Goal: Check status: Check status

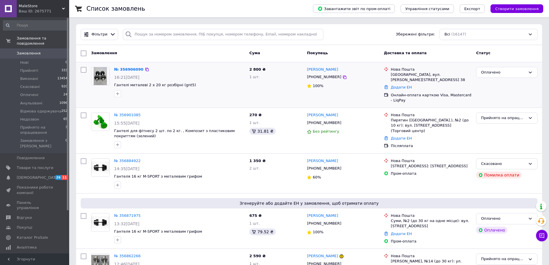
click at [178, 75] on div "16:21[DATE]" at bounding box center [179, 77] width 131 height 6
click at [489, 121] on div "Прийнято на опрацювання" at bounding box center [507, 117] width 61 height 11
click at [485, 130] on li "Прийнято" at bounding box center [507, 130] width 61 height 11
click at [406, 95] on div "Онлайн-оплата карткою Visa, Mastercard - LiqPay" at bounding box center [431, 98] width 81 height 10
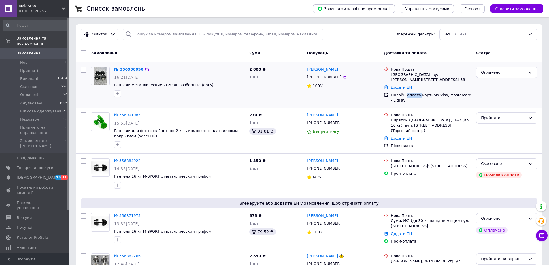
click at [406, 95] on div "Онлайн-оплата карткою Visa, Mastercard - LiqPay" at bounding box center [431, 98] width 81 height 10
click at [403, 98] on div "Онлайн-оплата карткою Visa, Mastercard - LiqPay" at bounding box center [431, 98] width 81 height 10
click at [405, 95] on div "Онлайн-оплата карткою Visa, Mastercard - LiqPay" at bounding box center [431, 98] width 81 height 10
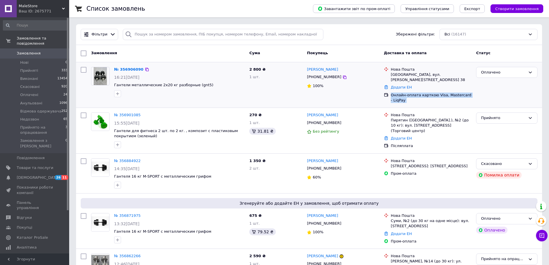
click at [403, 101] on div "Онлайн-оплата карткою Visa, Mastercard - LiqPay" at bounding box center [431, 98] width 81 height 10
click at [403, 95] on div "Онлайн-оплата карткою Visa, Mastercard - LiqPay" at bounding box center [431, 98] width 81 height 10
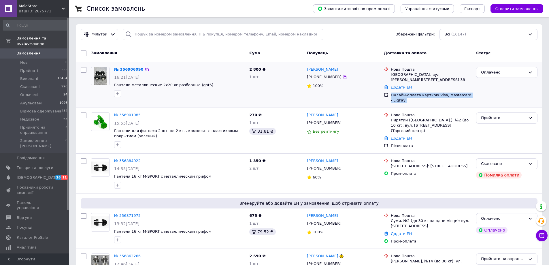
click at [403, 95] on div "Онлайн-оплата карткою Visa, Mastercard - LiqPay" at bounding box center [431, 98] width 81 height 10
click at [405, 98] on div "Онлайн-оплата карткою Visa, Mastercard - LiqPay" at bounding box center [431, 98] width 81 height 10
click at [405, 93] on div "Онлайн-оплата карткою Visa, Mastercard - LiqPay" at bounding box center [431, 98] width 81 height 10
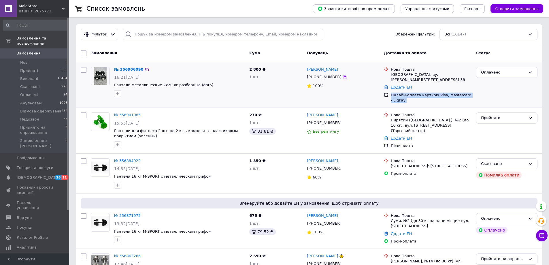
click at [405, 93] on div "Онлайн-оплата карткою Visa, Mastercard - LiqPay" at bounding box center [431, 98] width 81 height 10
click at [403, 96] on div "Онлайн-оплата карткою Visa, Mastercard - LiqPay" at bounding box center [431, 98] width 81 height 10
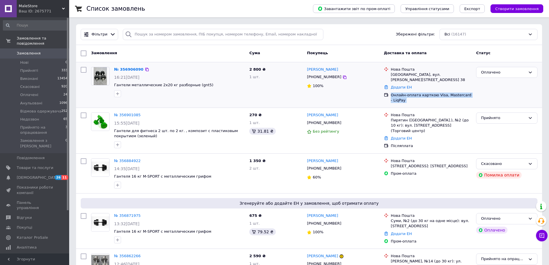
click at [403, 96] on div "Онлайн-оплата карткою Visa, Mastercard - LiqPay" at bounding box center [431, 98] width 81 height 10
click at [403, 99] on div "Онлайн-оплата карткою Visa, Mastercard - LiqPay" at bounding box center [431, 98] width 81 height 10
click at [403, 93] on div "Онлайн-оплата карткою Visa, Mastercard - LiqPay" at bounding box center [431, 98] width 81 height 10
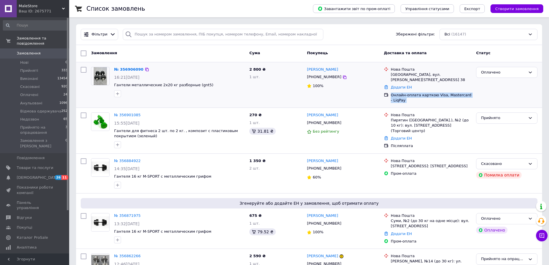
click at [403, 93] on div "Онлайн-оплата карткою Visa, Mastercard - LiqPay" at bounding box center [431, 98] width 81 height 10
click at [403, 101] on div "Онлайн-оплата карткою Visa, Mastercard - LiqPay" at bounding box center [431, 98] width 81 height 10
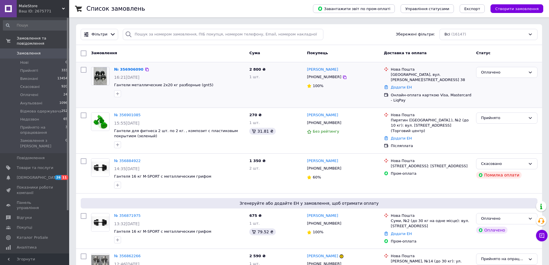
click at [403, 94] on div "Онлайн-оплата карткою Visa, Mastercard - LiqPay" at bounding box center [431, 98] width 81 height 10
click at [403, 98] on div "Онлайн-оплата карткою Visa, Mastercard - LiqPay" at bounding box center [431, 98] width 81 height 10
click at [403, 97] on div "Онлайн-оплата карткою Visa, Mastercard - LiqPay" at bounding box center [431, 98] width 81 height 10
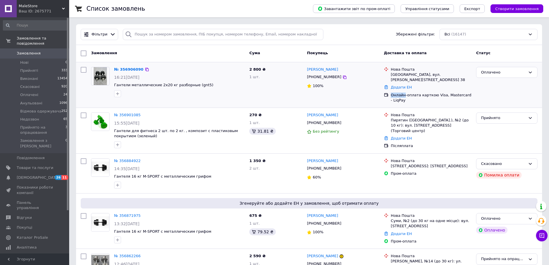
click at [403, 97] on div "Онлайн-оплата карткою Visa, Mastercard - LiqPay" at bounding box center [431, 98] width 81 height 10
click at [376, 102] on div "[PERSON_NAME] [PHONE_NUMBER] 100%" at bounding box center [343, 85] width 77 height 41
click at [504, 72] on div "Оплачено" at bounding box center [503, 73] width 45 height 6
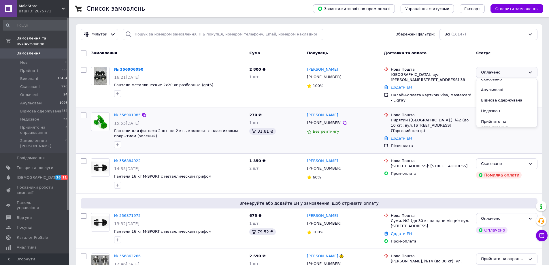
click at [499, 121] on li "Прийнято на опрацювання" at bounding box center [507, 125] width 61 height 16
drag, startPoint x: 497, startPoint y: 76, endPoint x: 494, endPoint y: 73, distance: 4.1
click at [494, 73] on div "Прийнято на опрацювання" at bounding box center [503, 73] width 45 height 6
click at [495, 118] on li "Оплачено" at bounding box center [507, 116] width 61 height 11
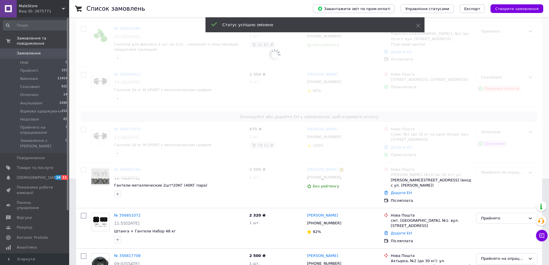
scroll to position [0, 0]
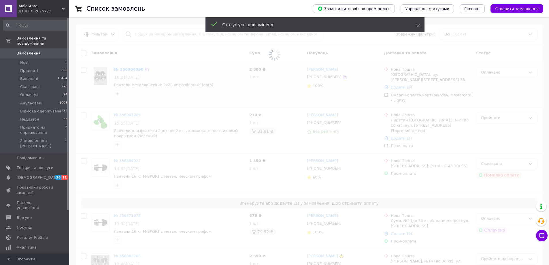
click at [349, 87] on span at bounding box center [274, 55] width 549 height 110
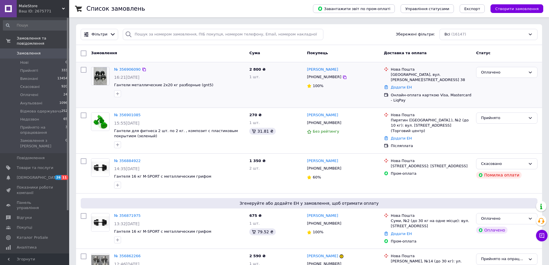
click at [365, 82] on div "[PERSON_NAME] [PHONE_NUMBER] 100%" at bounding box center [343, 85] width 77 height 41
click at [362, 55] on div "Покупець" at bounding box center [343, 53] width 77 height 10
